Goal: Task Accomplishment & Management: Complete application form

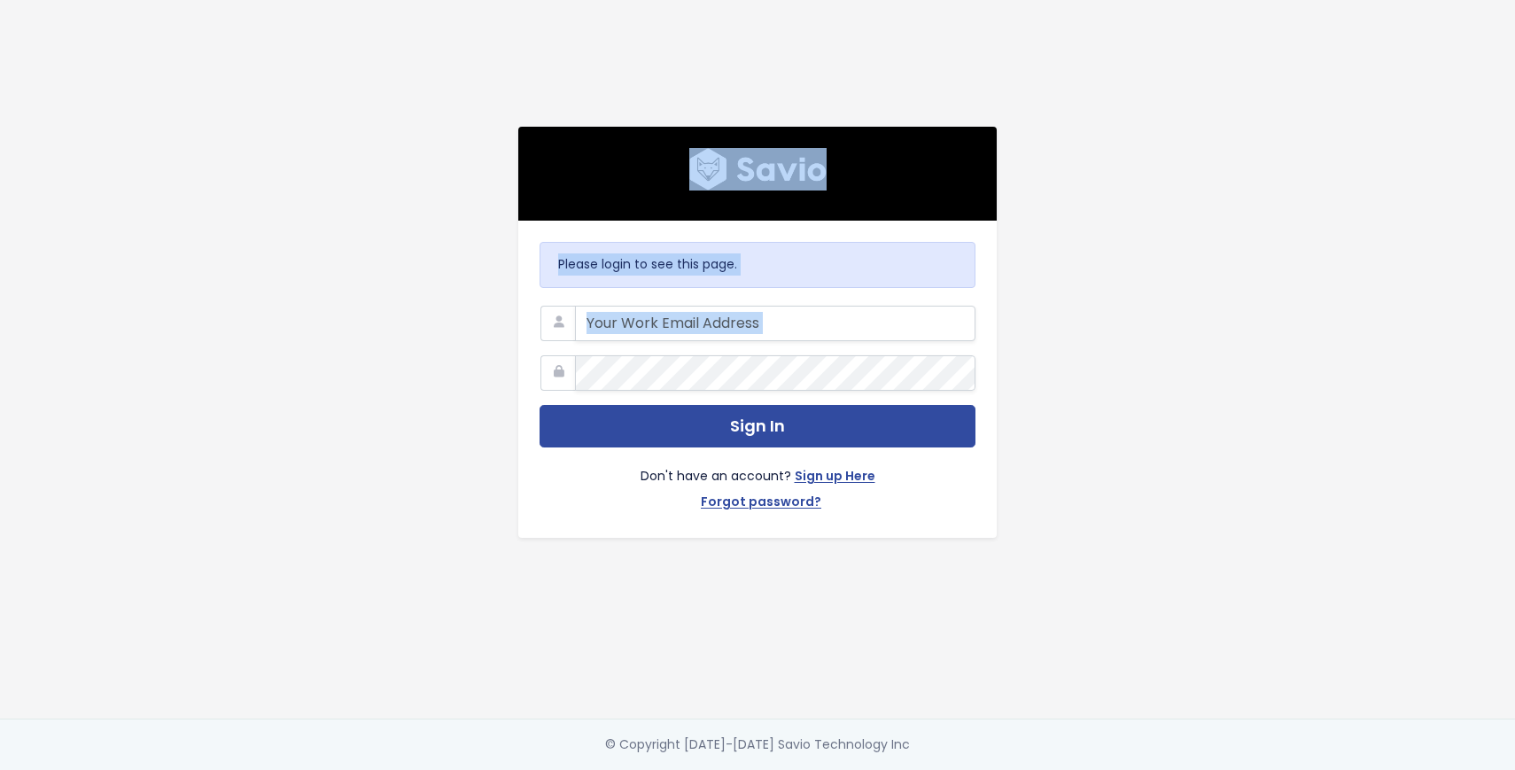
drag, startPoint x: 872, startPoint y: 48, endPoint x: 872, endPoint y: 523, distance: 474.9
click at [872, 520] on div "Please login to see this page. Sign In Don't have an account? Sign up Here Forg…" at bounding box center [758, 359] width 1010 height 719
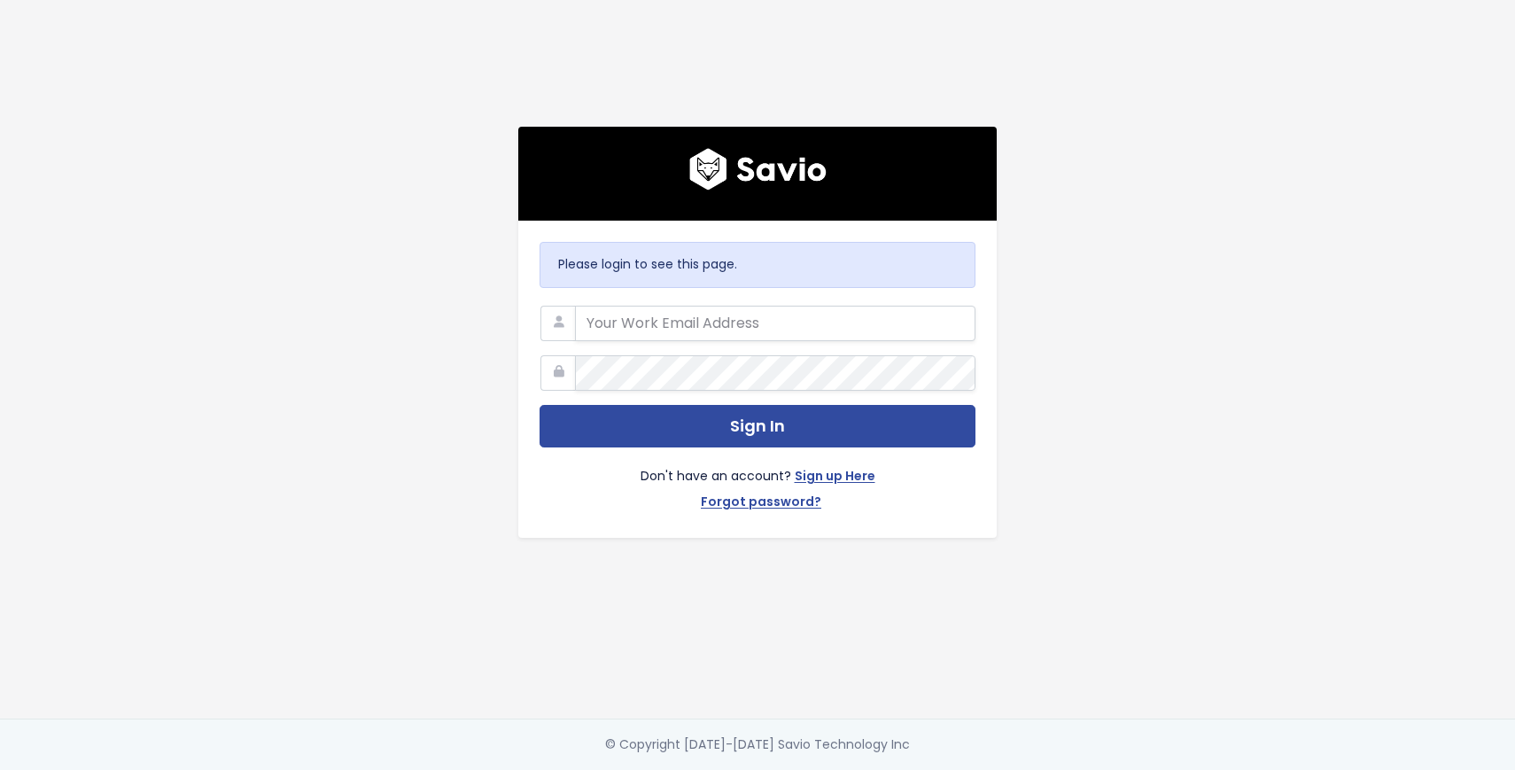
click at [866, 585] on div "Please login to see this page. Sign In Don't have an account? Sign up Here Forg…" at bounding box center [758, 359] width 1010 height 719
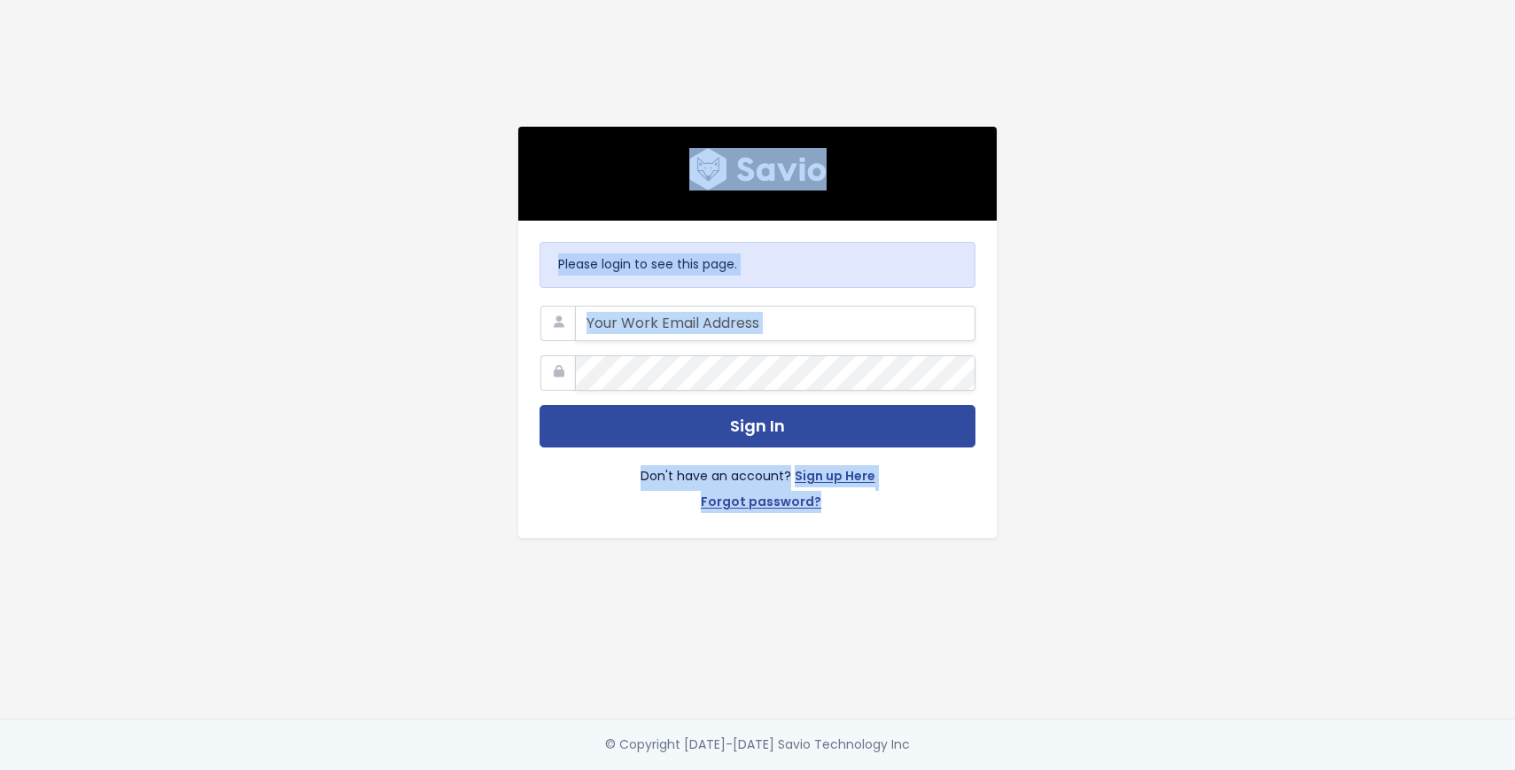
drag, startPoint x: 866, startPoint y: 585, endPoint x: 930, endPoint y: 85, distance: 503.9
click at [929, 91] on div "Please login to see this page. Sign In Don't have an account? Sign up Here Forg…" at bounding box center [758, 359] width 1010 height 719
click at [930, 85] on div "Please login to see this page. Sign In Don't have an account? Sign up Here Forg…" at bounding box center [758, 359] width 1010 height 719
drag, startPoint x: 930, startPoint y: 525, endPoint x: 930, endPoint y: 711, distance: 185.2
click at [930, 705] on div "Please login to see this page. Sign In Don't have an account? Sign up Here Forg…" at bounding box center [758, 359] width 1010 height 719
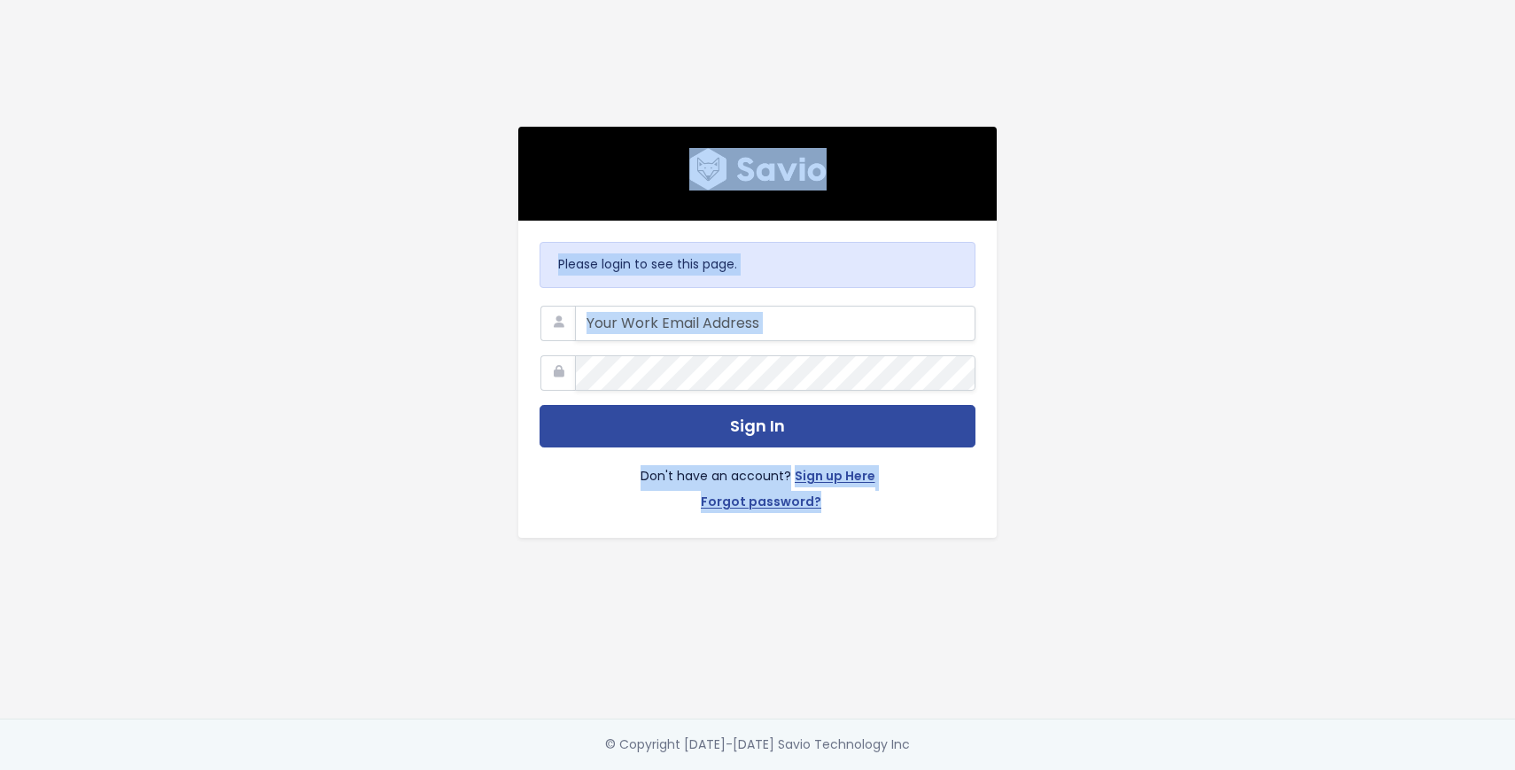
click at [1076, 291] on div "Please login to see this page. Sign In Don't have an account? Sign up Here Forg…" at bounding box center [758, 359] width 1010 height 719
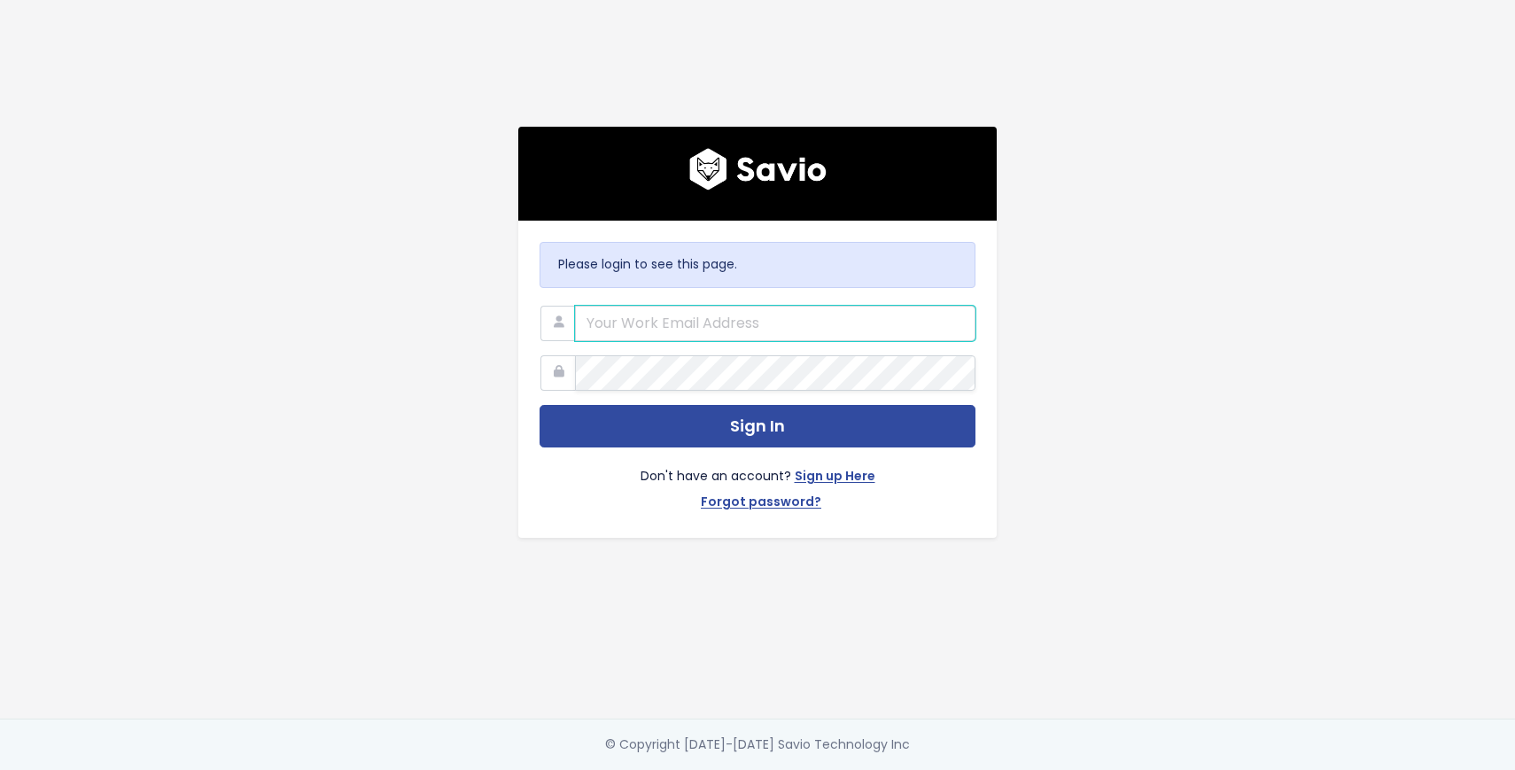
click at [703, 306] on input "email" at bounding box center [775, 323] width 400 height 35
type input "oleksandr.malko@workable.com"
click at [540, 405] on button "Sign In" at bounding box center [758, 426] width 436 height 43
click at [834, 470] on link "Sign up Here" at bounding box center [835, 478] width 81 height 26
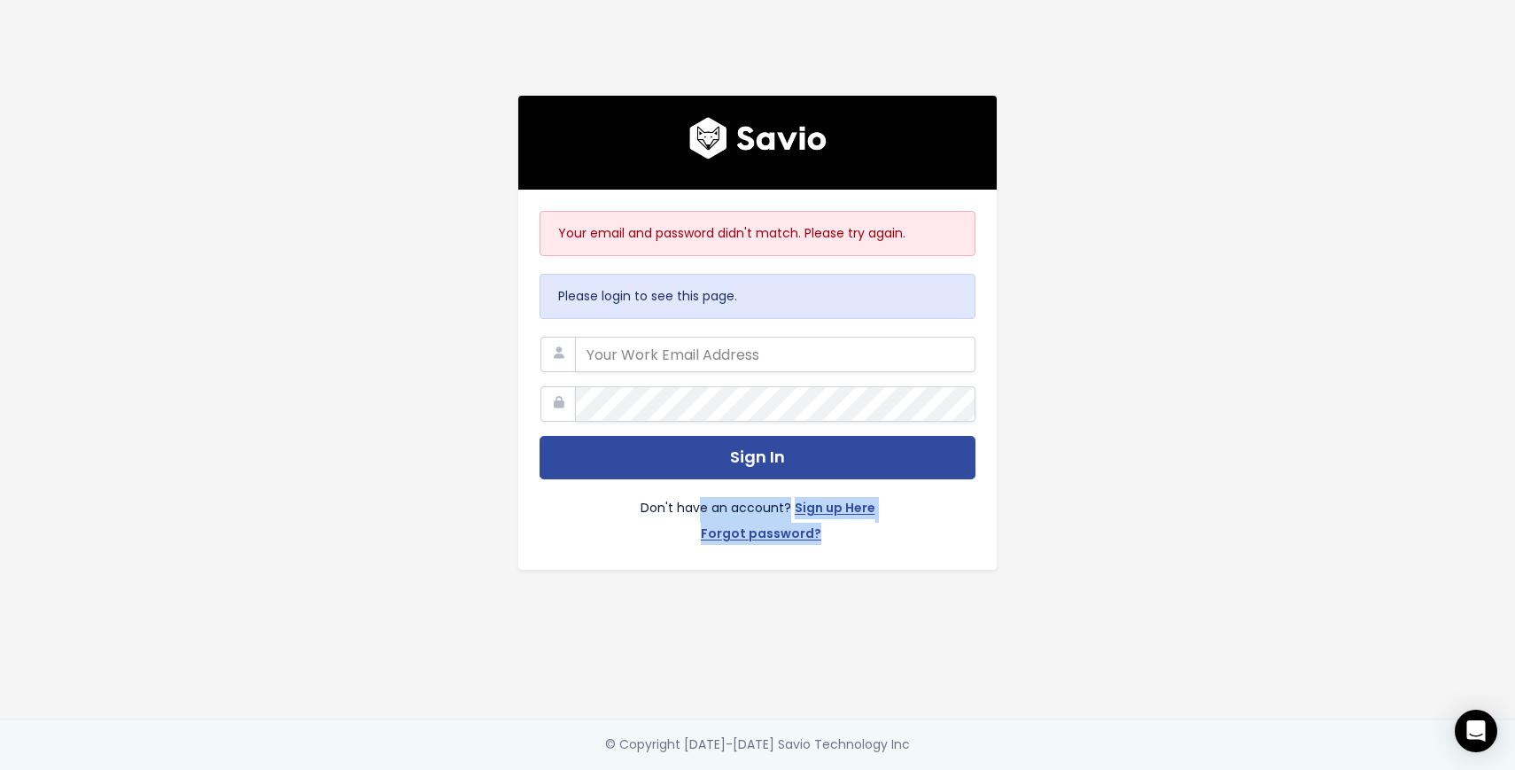
drag, startPoint x: 413, startPoint y: 458, endPoint x: 871, endPoint y: 595, distance: 478.2
click at [860, 595] on div "Your email and password didn't match. Please try again. Please login to see thi…" at bounding box center [758, 359] width 1010 height 719
click at [871, 595] on div "Your email and password didn't match. Please try again. Please login to see thi…" at bounding box center [758, 359] width 1010 height 719
click at [787, 532] on link "Forgot password?" at bounding box center [761, 536] width 120 height 26
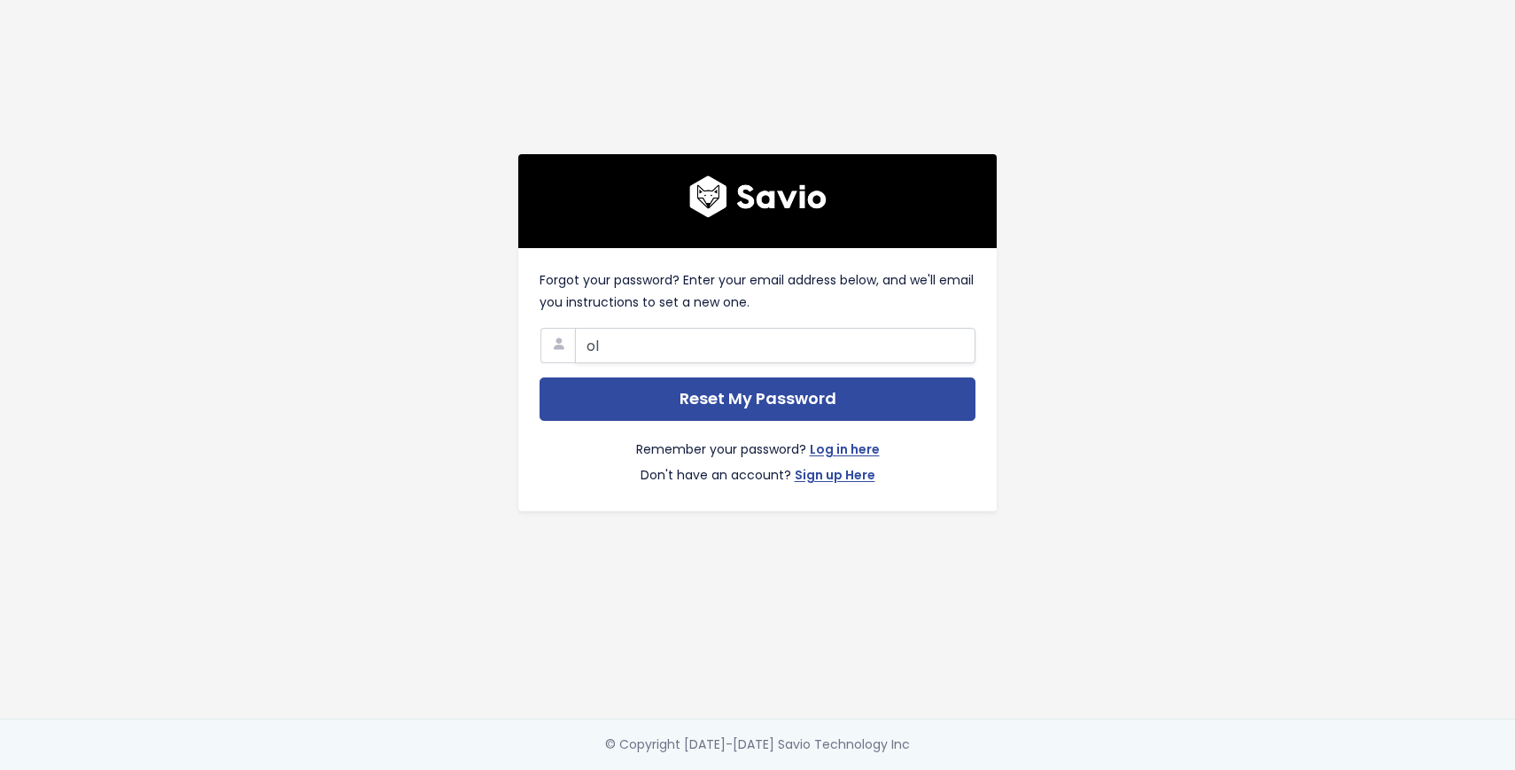
type input "[PERSON_NAME][EMAIL_ADDRESS][PERSON_NAME][DOMAIN_NAME]"
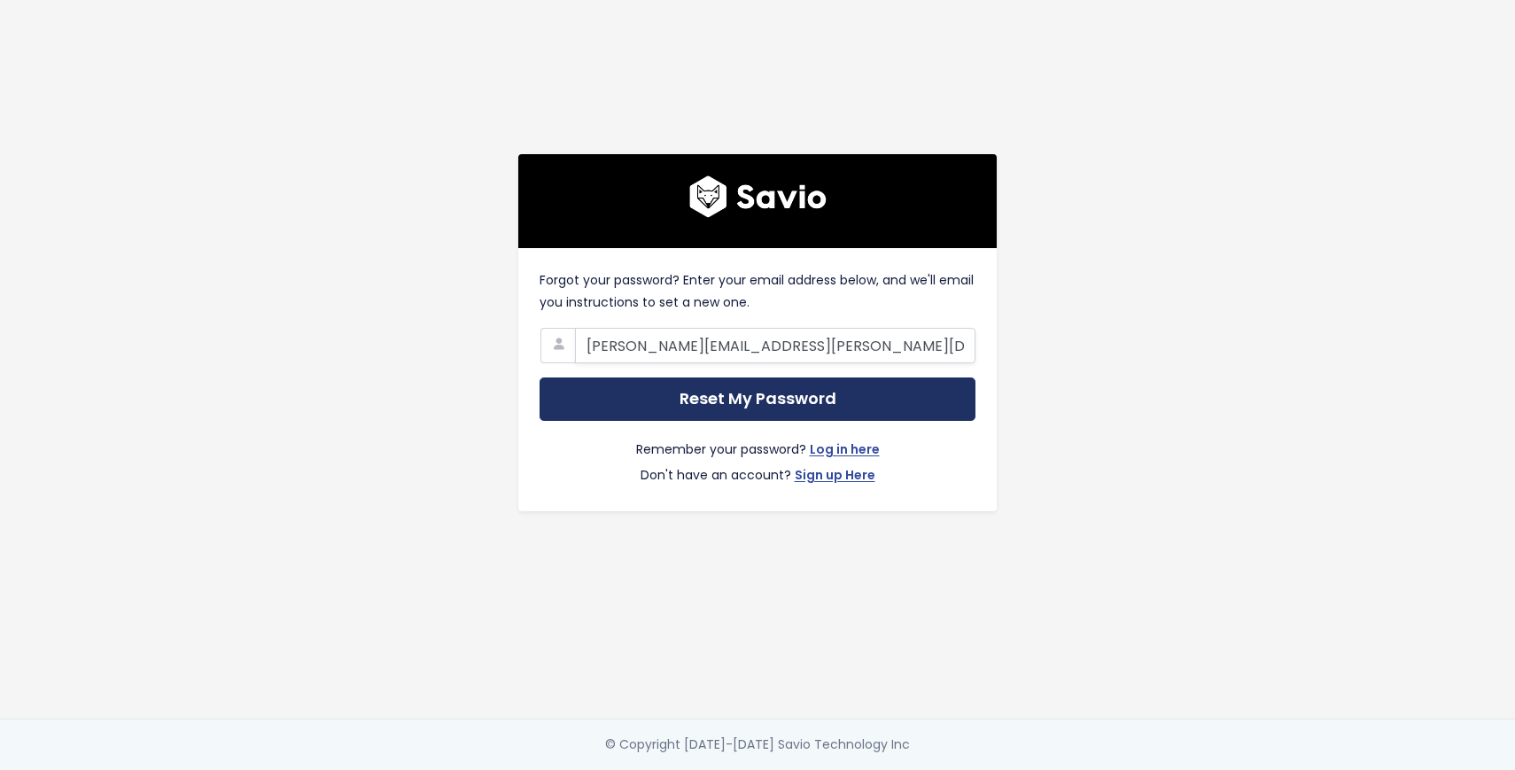
click at [755, 390] on input "Reset My Password" at bounding box center [758, 398] width 436 height 43
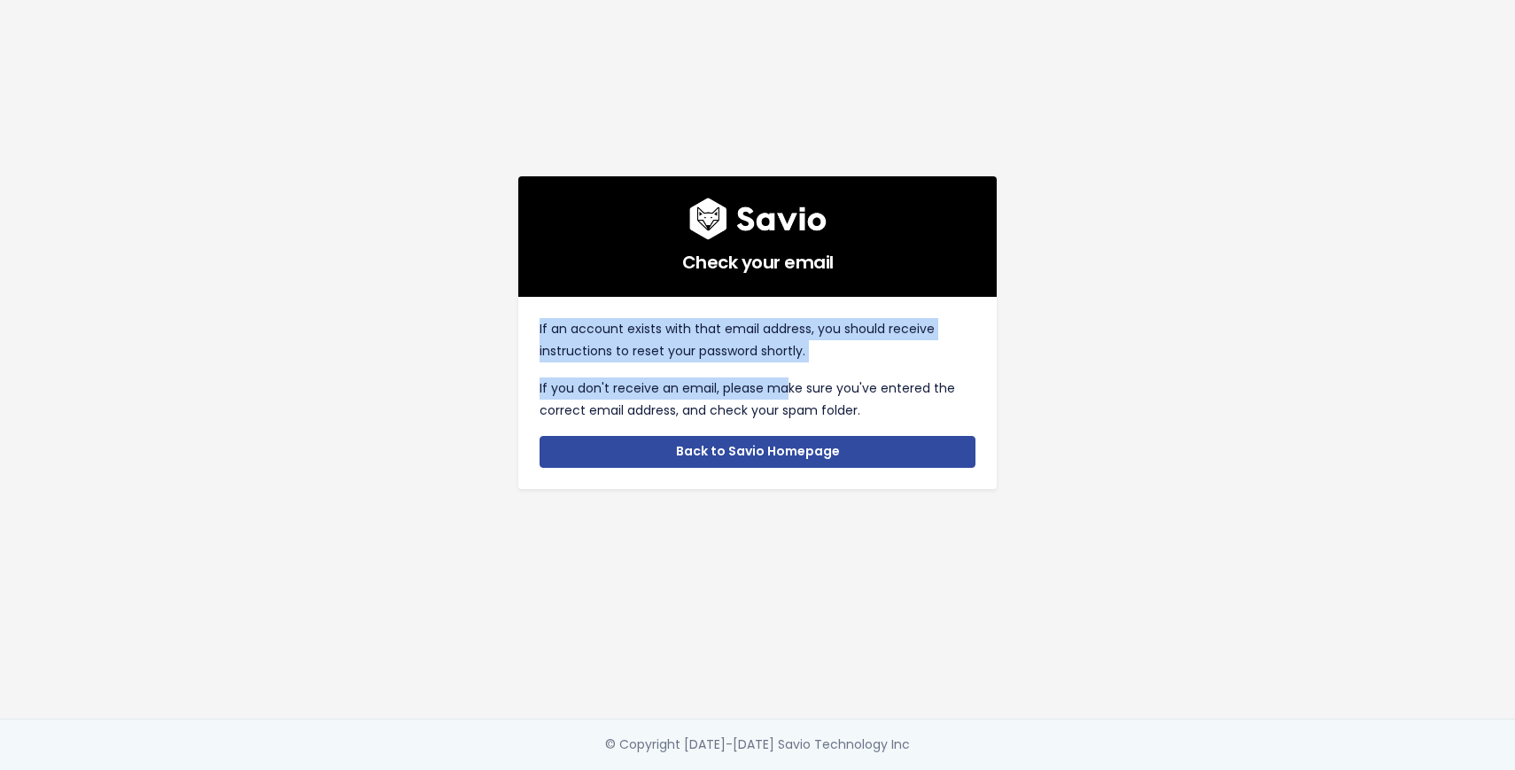
drag, startPoint x: 681, startPoint y: 312, endPoint x: 782, endPoint y: 382, distance: 122.9
click at [782, 382] on div "If an account exists with that email address, you should receive instructions t…" at bounding box center [757, 392] width 478 height 191
click at [782, 382] on p "If you don't receive an email, please make sure you've entered the correct emai…" at bounding box center [758, 399] width 436 height 44
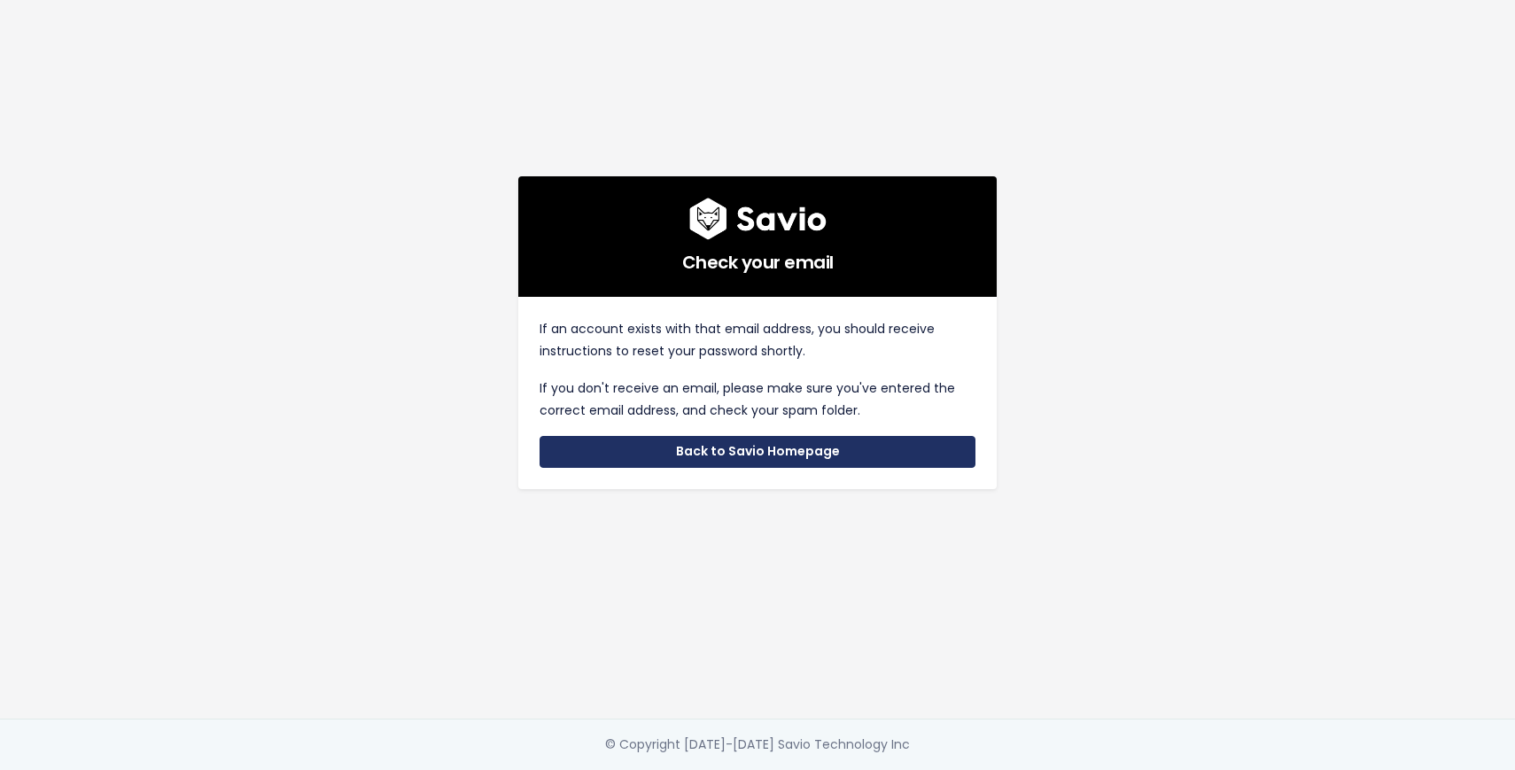
click at [778, 438] on link "Back to Savio Homepage" at bounding box center [758, 452] width 436 height 32
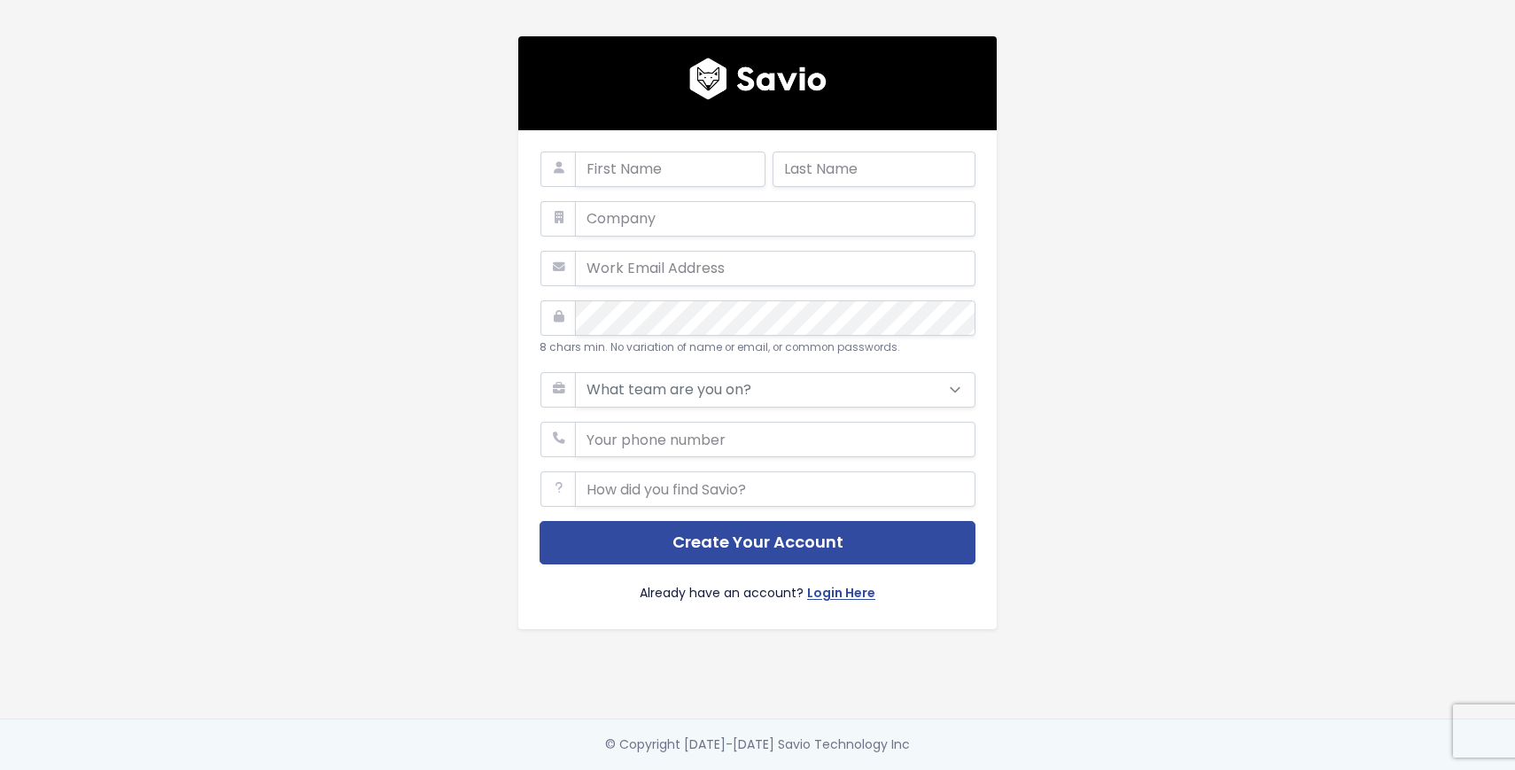
drag, startPoint x: 701, startPoint y: 287, endPoint x: 701, endPoint y: 298, distance: 10.6
click at [701, 285] on form "8 chars min. No variation of name or email, or common passwords. What team are …" at bounding box center [758, 380] width 436 height 456
click at [703, 337] on div "8 chars min. No variation of name or email, or common passwords." at bounding box center [758, 329] width 436 height 58
click at [730, 391] on select "What team are you on? Support Product Sales Customer Success Marketing Other" at bounding box center [775, 389] width 400 height 35
click at [681, 160] on input "text" at bounding box center [670, 169] width 190 height 35
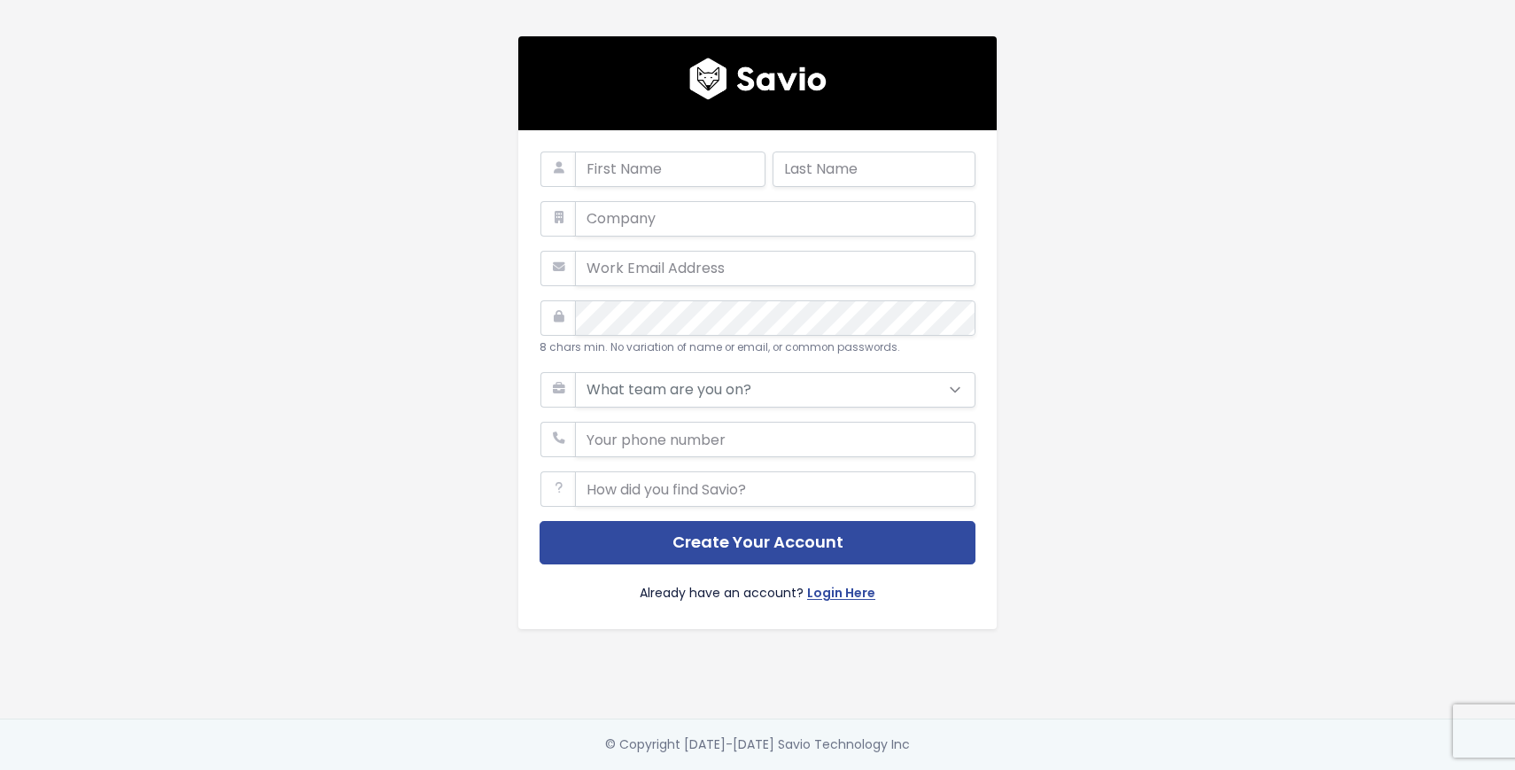
click at [625, 192] on div at bounding box center [653, 177] width 226 height 50
click at [625, 203] on input "text" at bounding box center [775, 218] width 400 height 35
type input "Workable"
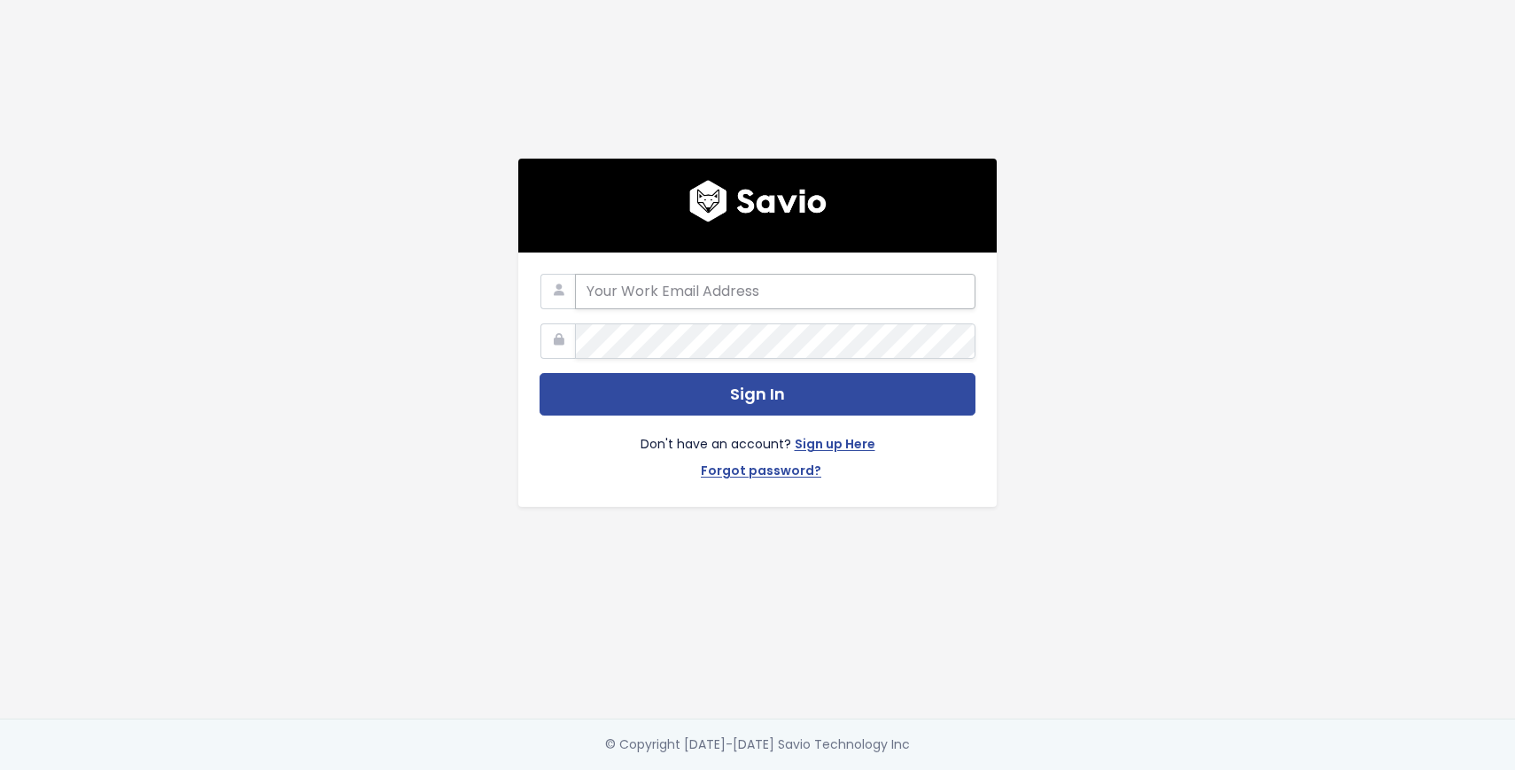
click at [715, 293] on input "email" at bounding box center [775, 291] width 400 height 35
type input "[PERSON_NAME][EMAIL_ADDRESS][PERSON_NAME][DOMAIN_NAME]"
click at [540, 373] on button "Sign In" at bounding box center [758, 394] width 436 height 43
